Goal: Task Accomplishment & Management: Manage account settings

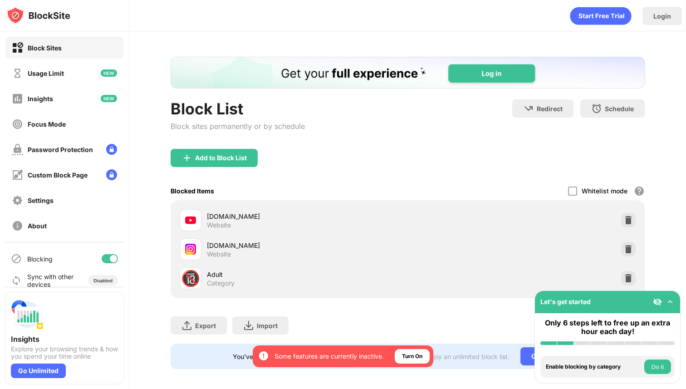
click at [107, 258] on div at bounding box center [110, 258] width 16 height 9
